Goal: Check status: Check status

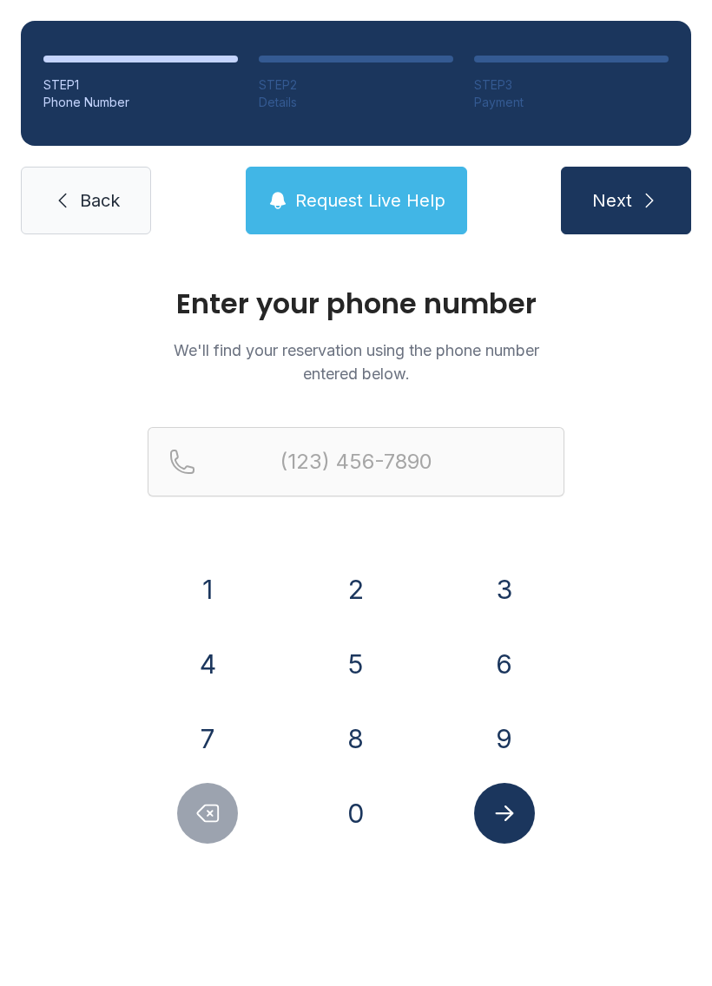
click at [508, 579] on button "3" at bounding box center [504, 589] width 61 height 61
click at [383, 662] on button "5" at bounding box center [356, 664] width 61 height 61
click at [363, 596] on button "2" at bounding box center [356, 589] width 61 height 61
click at [490, 667] on button "6" at bounding box center [504, 664] width 61 height 61
click at [217, 741] on button "7" at bounding box center [207, 738] width 61 height 61
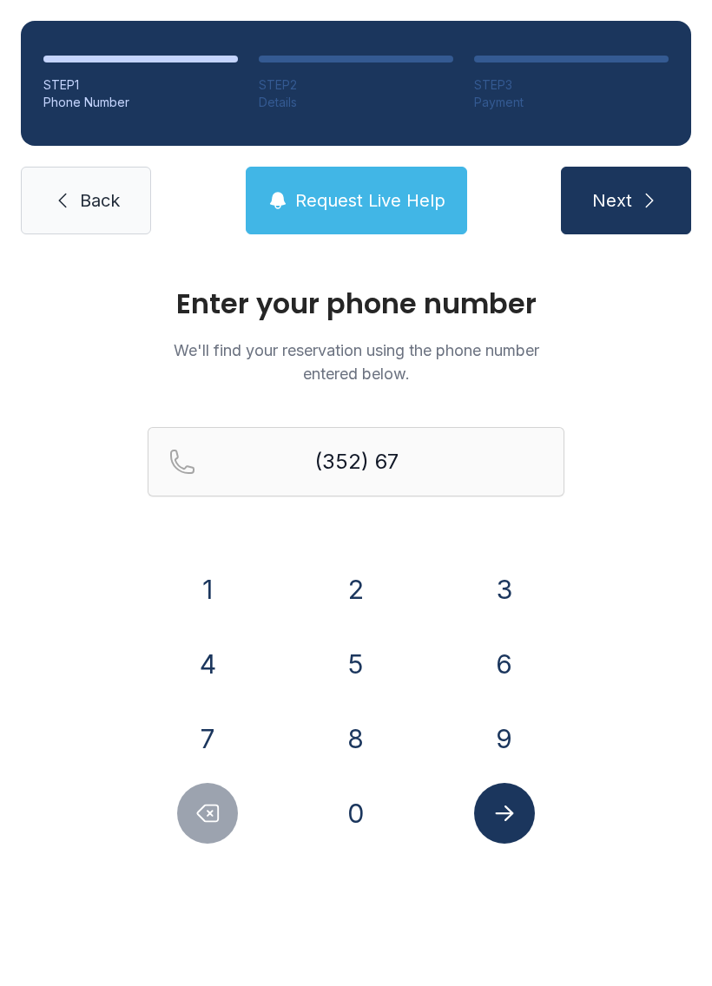
click at [353, 594] on button "2" at bounding box center [356, 589] width 61 height 61
click at [352, 593] on button "2" at bounding box center [356, 589] width 61 height 61
click at [218, 582] on button "1" at bounding box center [207, 589] width 61 height 61
click at [500, 576] on button "3" at bounding box center [504, 589] width 61 height 61
click at [212, 649] on button "4" at bounding box center [207, 664] width 61 height 61
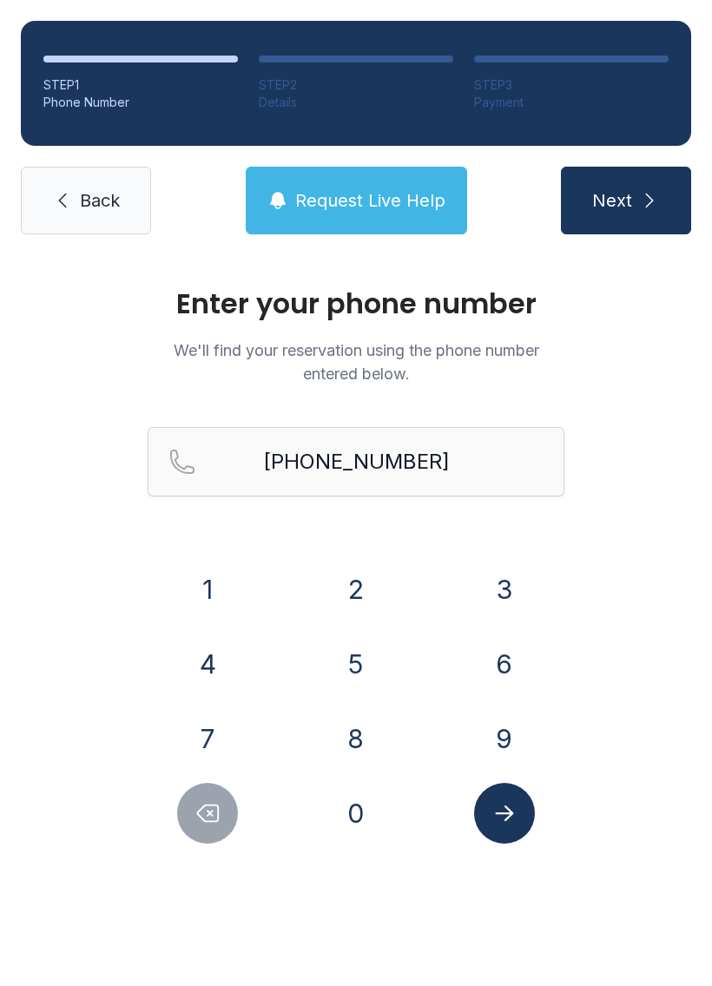
click at [512, 795] on button "Submit lookup form" at bounding box center [504, 813] width 61 height 61
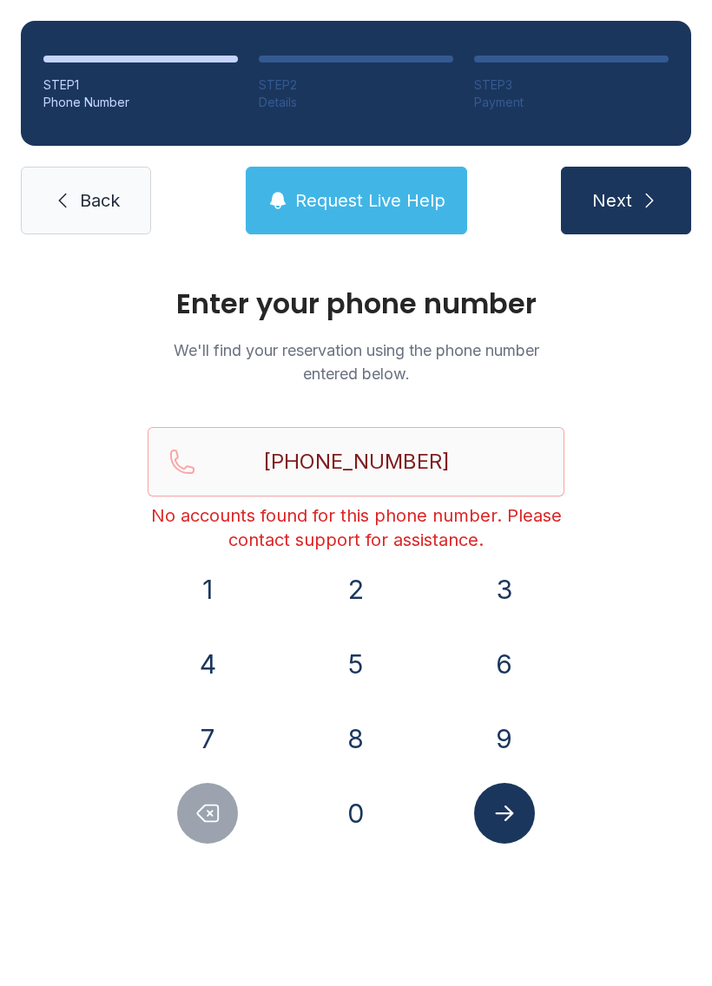
click at [220, 799] on button "Delete number" at bounding box center [207, 813] width 61 height 61
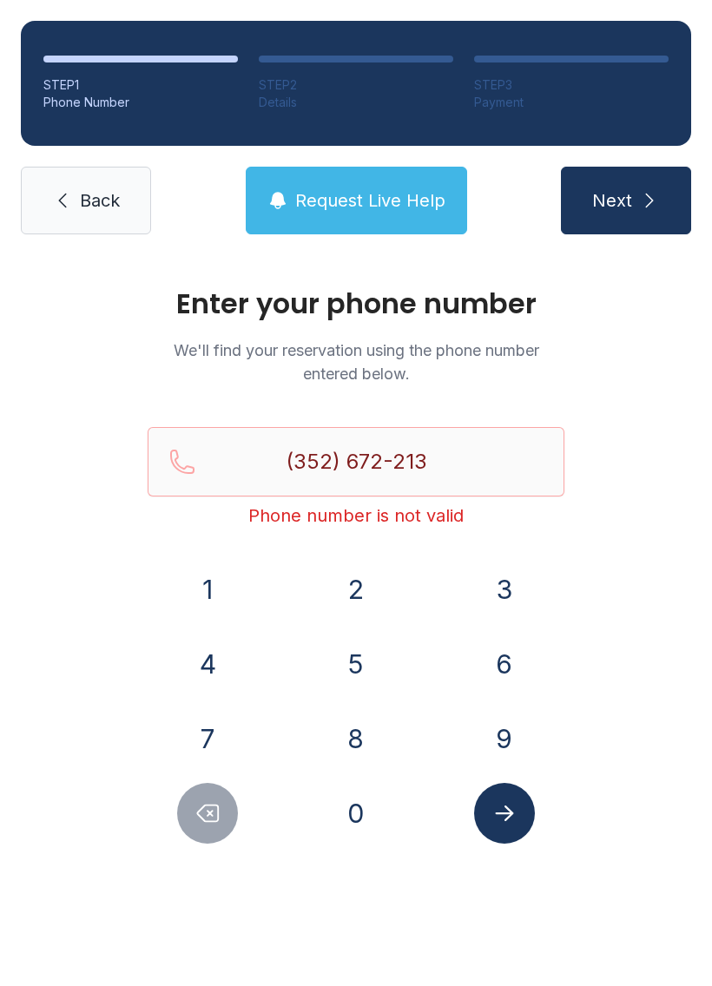
click at [220, 799] on button "Delete number" at bounding box center [207, 813] width 61 height 61
click at [206, 803] on icon "Delete number" at bounding box center [207, 813] width 26 height 26
click at [204, 812] on icon "Delete number" at bounding box center [207, 813] width 26 height 26
click at [203, 811] on icon "Delete number" at bounding box center [207, 813] width 26 height 26
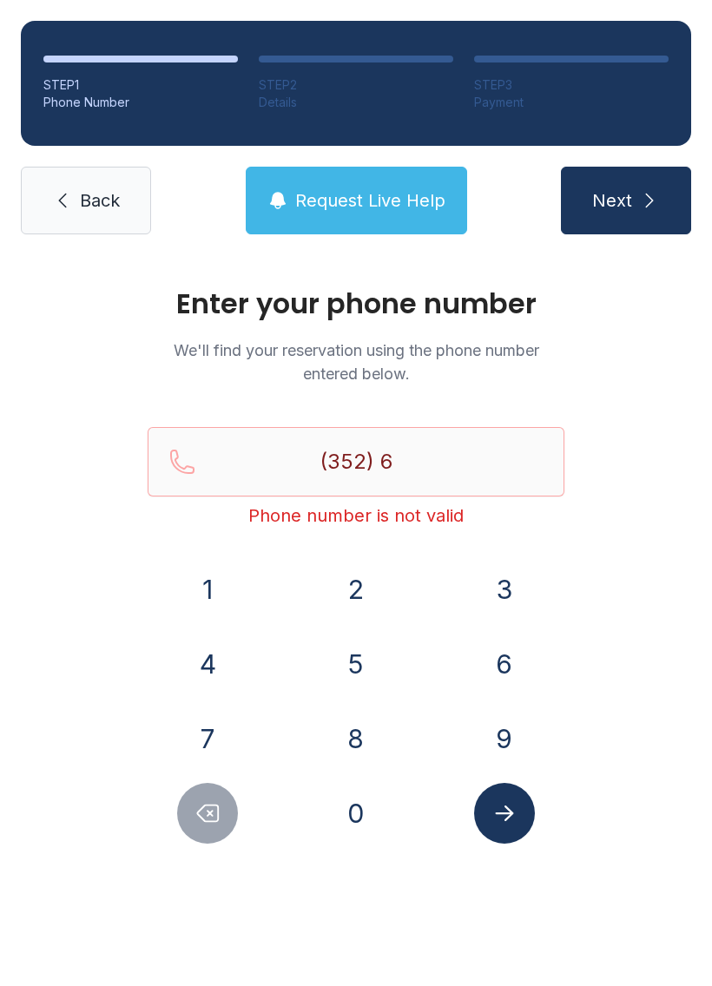
click at [200, 814] on icon "Delete number" at bounding box center [207, 813] width 26 height 26
click at [199, 813] on icon "Delete number" at bounding box center [207, 813] width 26 height 26
click at [198, 817] on icon "Delete number" at bounding box center [207, 813] width 26 height 26
type input "(3"
click at [198, 816] on icon "Delete number" at bounding box center [207, 813] width 26 height 26
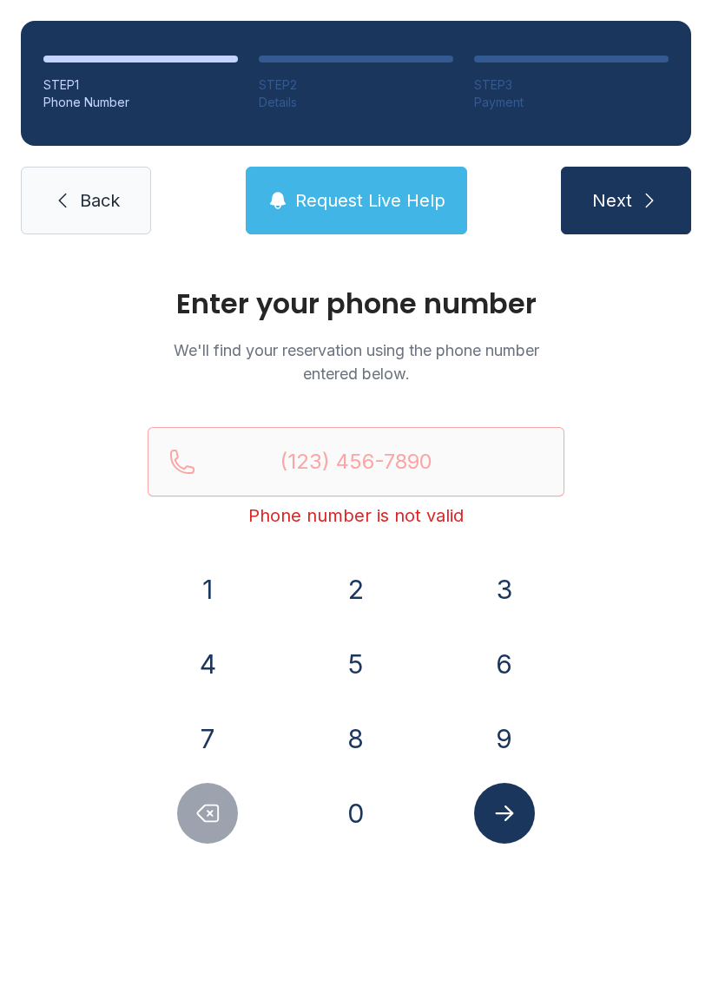
click at [201, 829] on button "Delete number" at bounding box center [207, 813] width 61 height 61
click at [200, 828] on button "Delete number" at bounding box center [207, 813] width 61 height 61
click at [82, 208] on span "Back" at bounding box center [100, 200] width 40 height 24
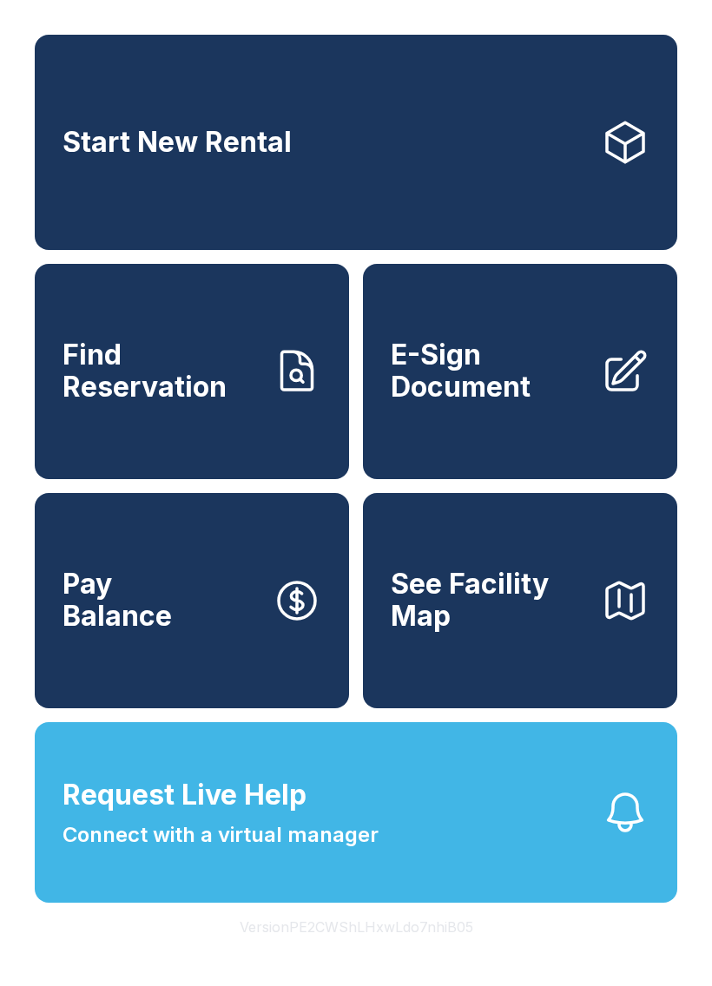
click at [279, 816] on span "Request Live Help" at bounding box center [185, 795] width 244 height 42
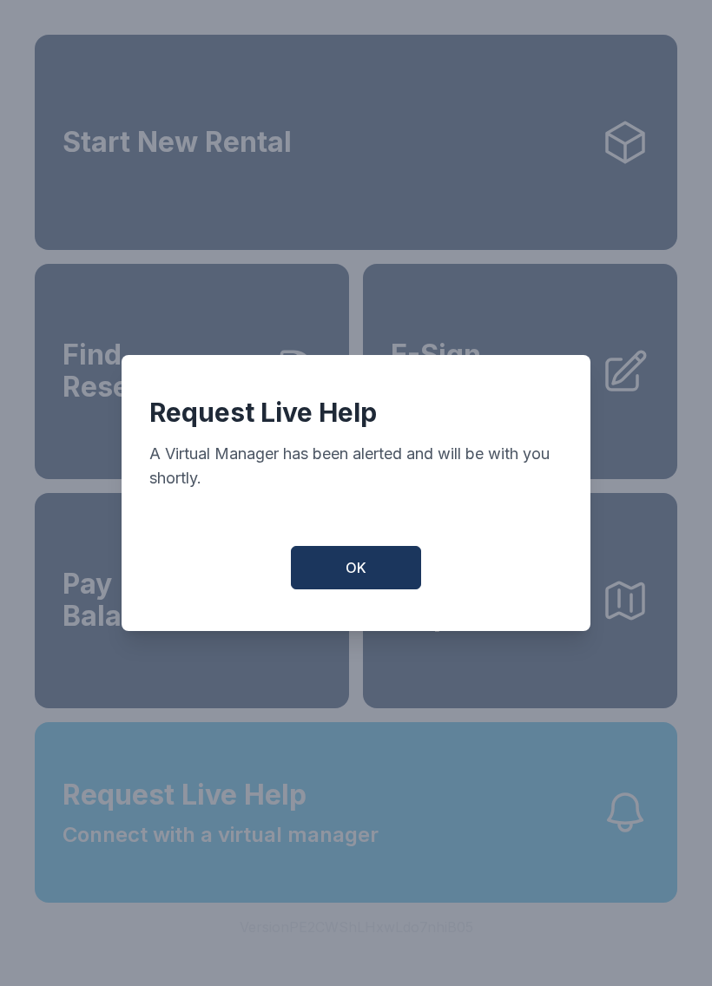
click at [359, 569] on span "OK" at bounding box center [356, 567] width 21 height 21
